Goal: Complete application form

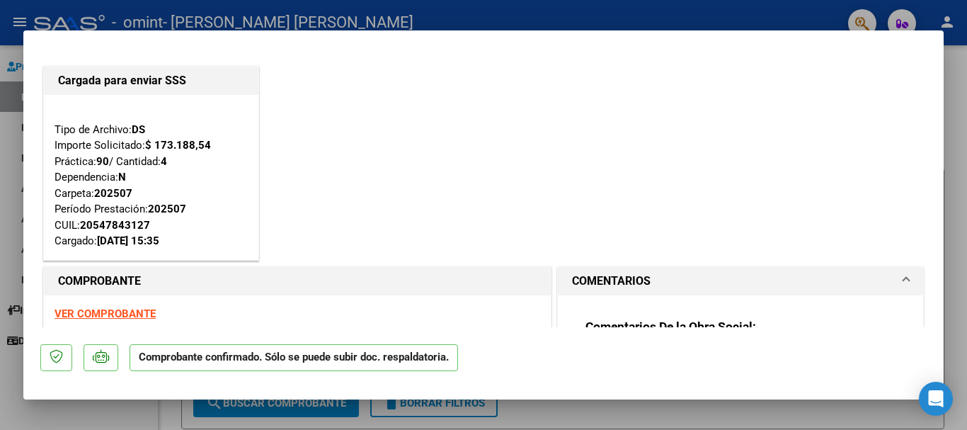
click at [962, 163] on div at bounding box center [483, 215] width 967 height 430
type input "$ 0,00"
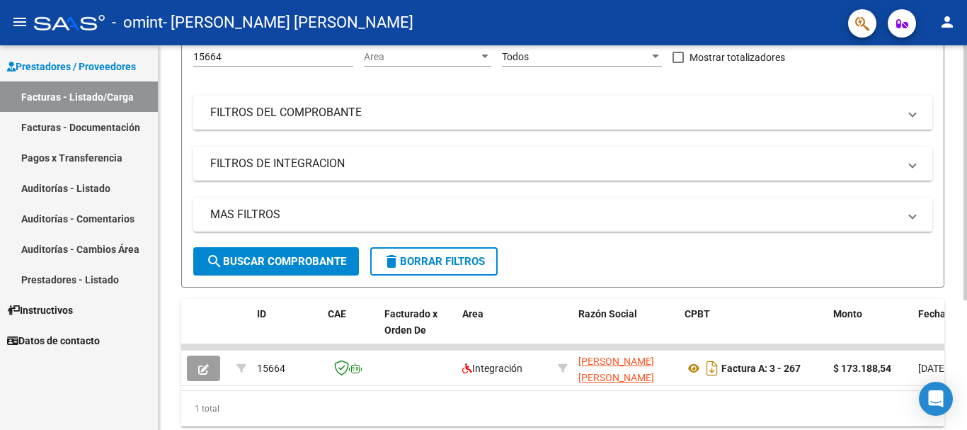
scroll to position [195, 0]
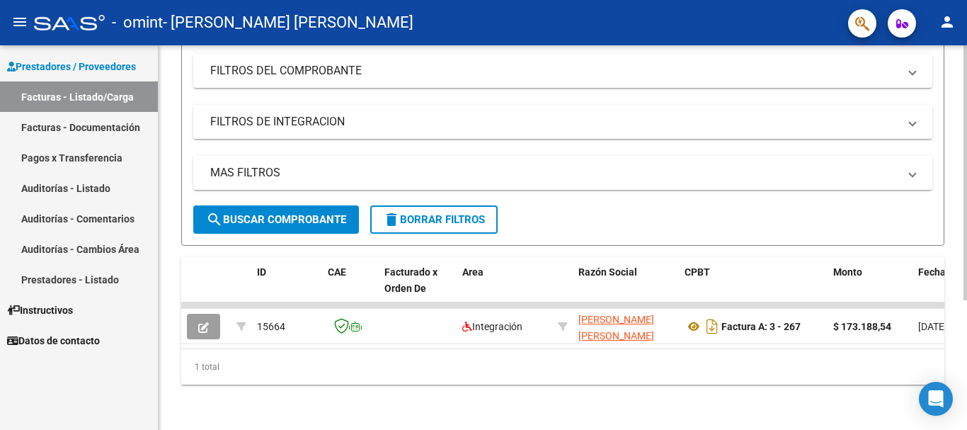
click at [966, 299] on div at bounding box center [965, 302] width 4 height 255
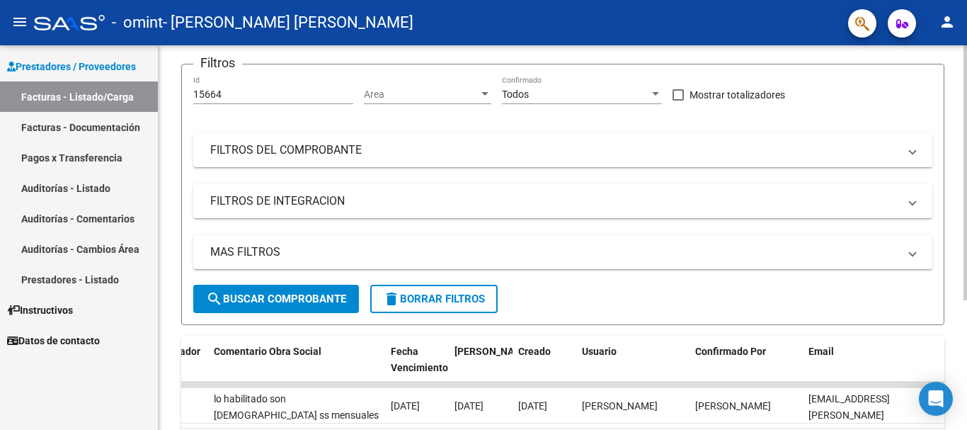
scroll to position [0, 0]
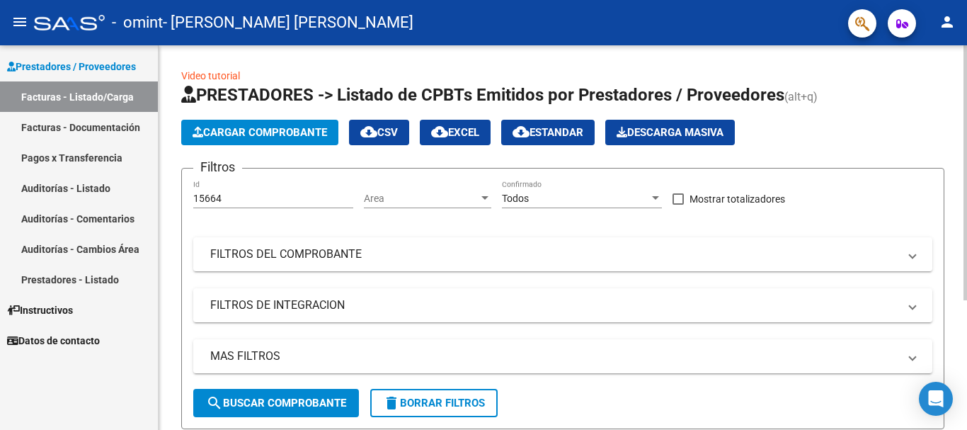
click at [964, 36] on div "menu - omint - [PERSON_NAME] [PERSON_NAME] person Prestadores / Proveedores Fac…" at bounding box center [483, 215] width 967 height 430
